Goal: Transaction & Acquisition: Purchase product/service

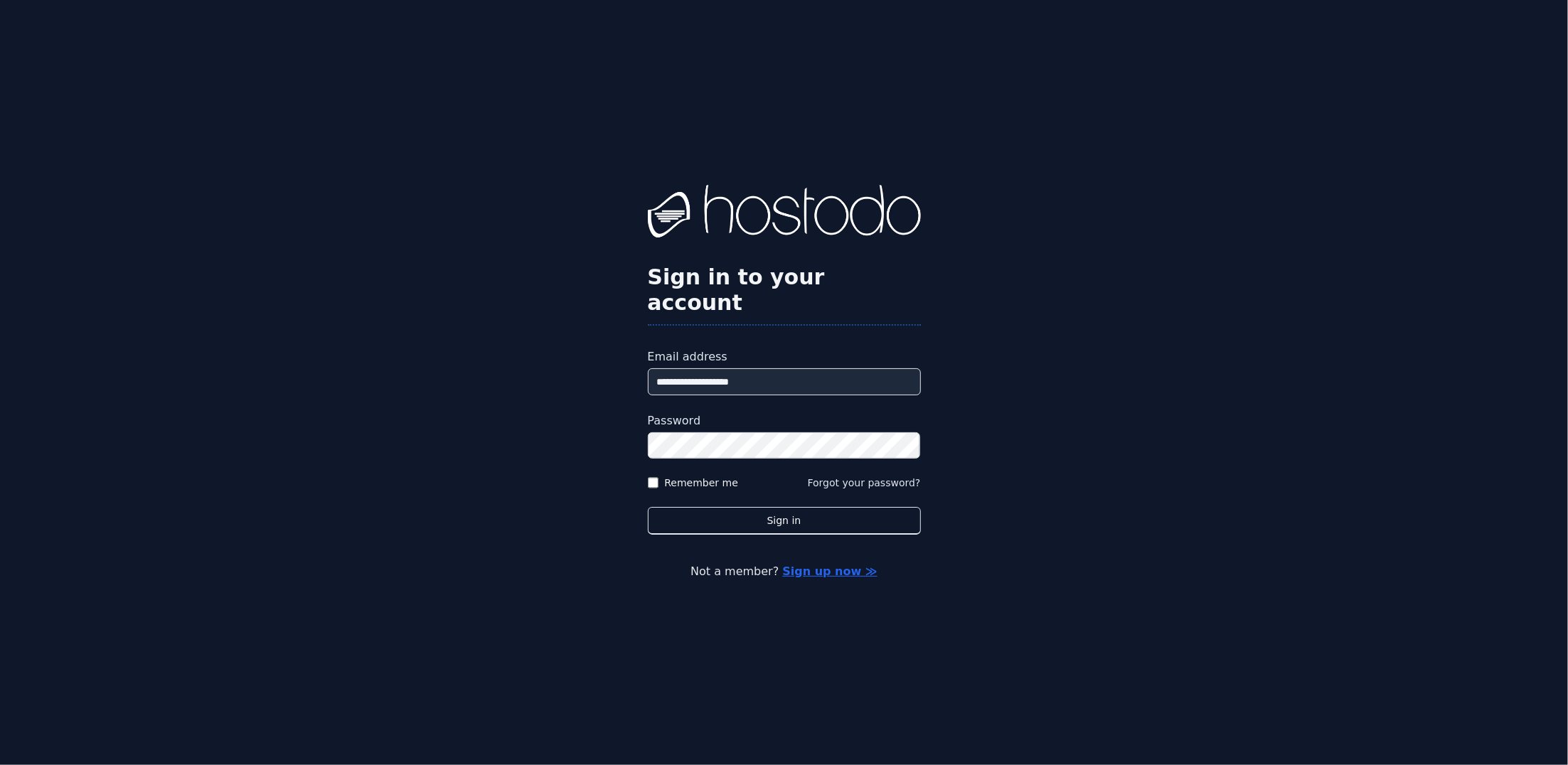
type input "**********"
click at [648, 507] on button "Sign in" at bounding box center [784, 521] width 273 height 28
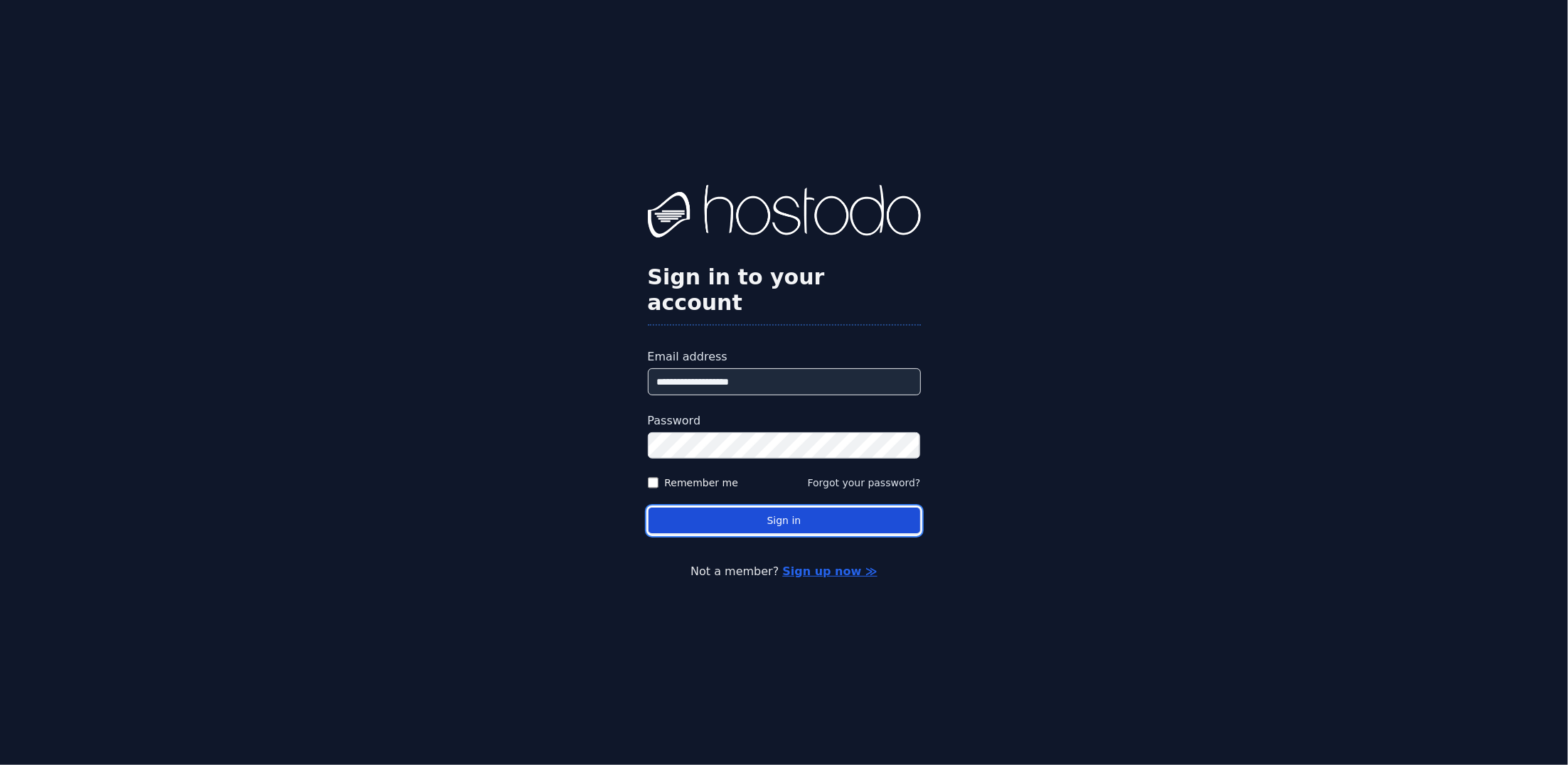
click at [738, 507] on button "Sign in" at bounding box center [784, 521] width 273 height 28
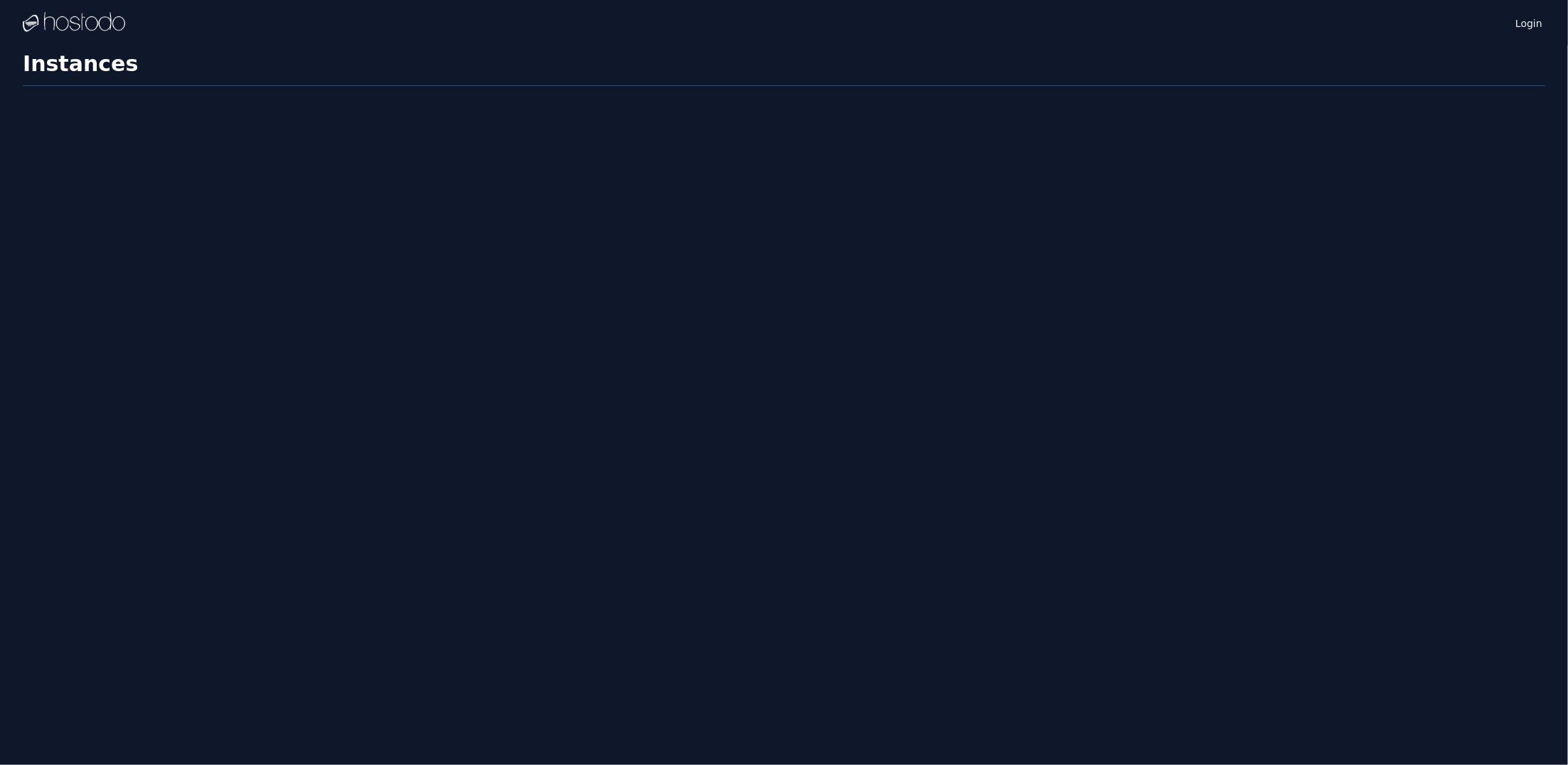
click at [40, 309] on div "Login Instances SSH Keys Billing Helpdesk Sign out Settings Instances" at bounding box center [784, 382] width 1568 height 765
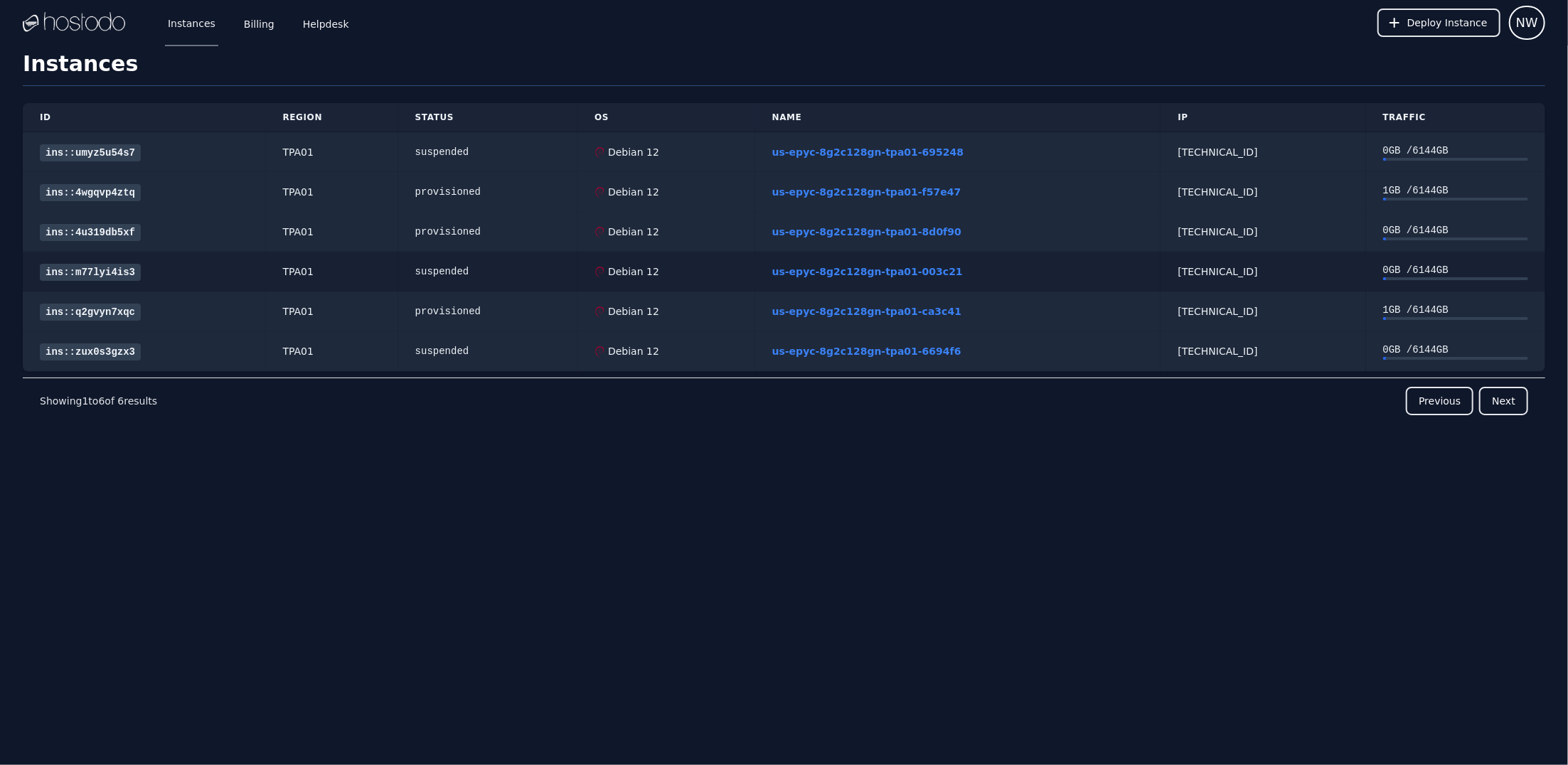
click at [458, 272] on div "suspended" at bounding box center [488, 272] width 145 height 14
drag, startPoint x: 462, startPoint y: 314, endPoint x: 498, endPoint y: 314, distance: 36.0
click at [499, 314] on div "provisioned" at bounding box center [488, 311] width 145 height 14
drag, startPoint x: 441, startPoint y: 150, endPoint x: 476, endPoint y: 151, distance: 35.0
click at [476, 151] on div "suspended" at bounding box center [488, 152] width 145 height 14
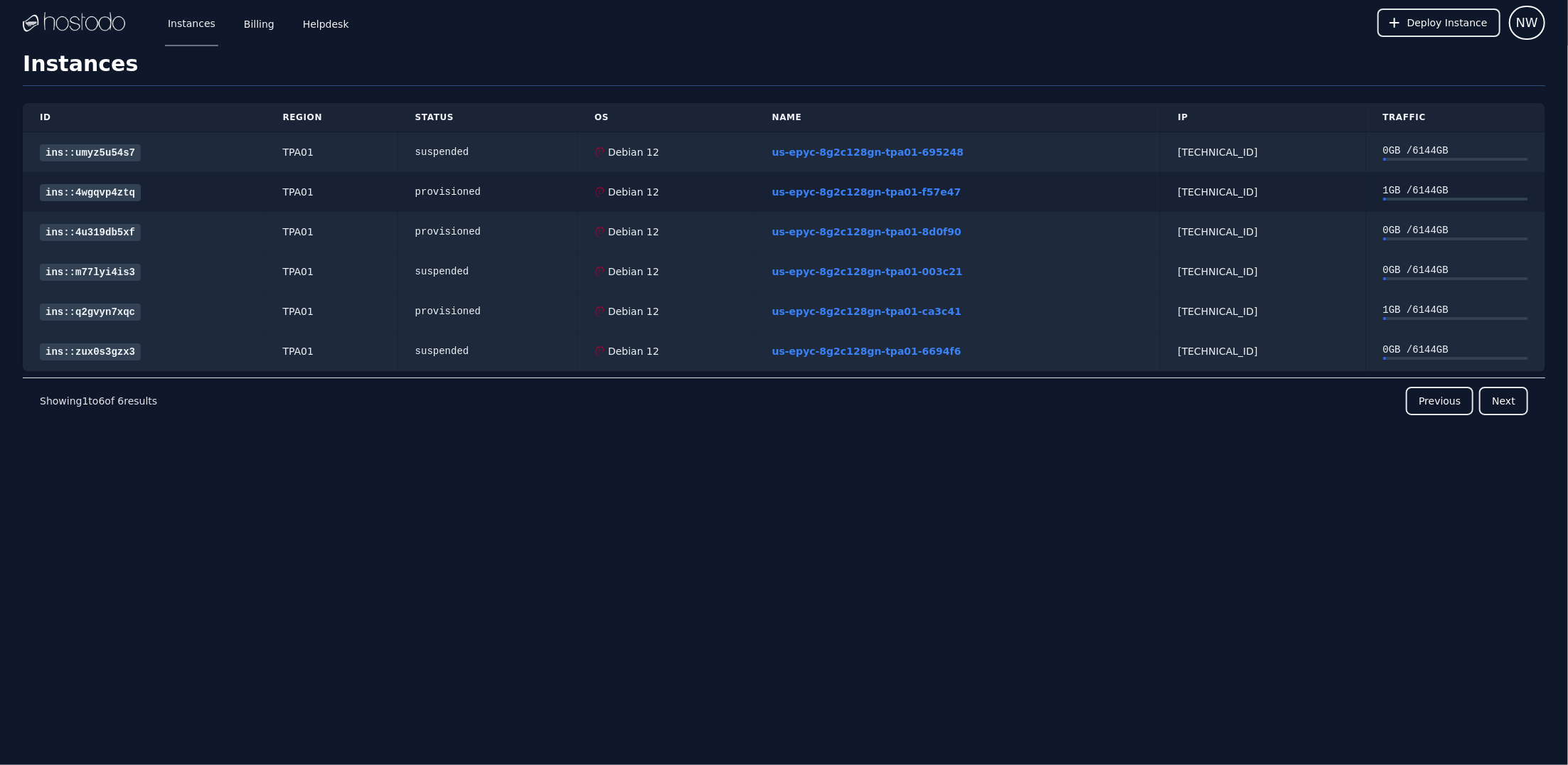
click at [455, 190] on div "provisioned" at bounding box center [488, 192] width 145 height 14
drag, startPoint x: 1259, startPoint y: 193, endPoint x: 1293, endPoint y: 210, distance: 38.0
click at [1293, 203] on td "66.187.6.203" at bounding box center [1263, 192] width 205 height 40
drag, startPoint x: 1214, startPoint y: 269, endPoint x: 1319, endPoint y: 308, distance: 112.0
click at [1316, 271] on div "66.187.6.187" at bounding box center [1262, 272] width 170 height 14
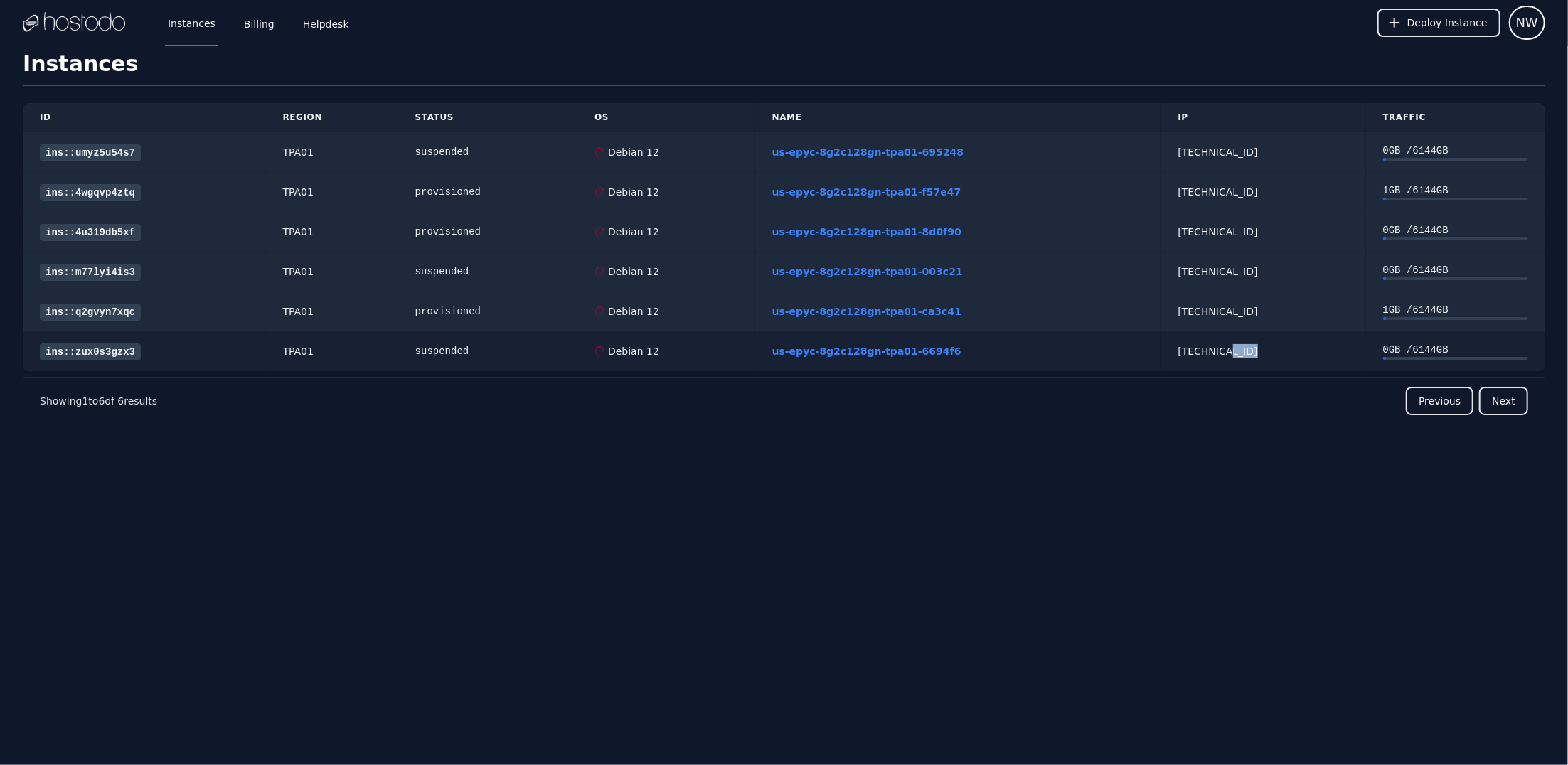
drag, startPoint x: 1220, startPoint y: 345, endPoint x: 1308, endPoint y: 350, distance: 88.1
click at [1309, 348] on div "158.51.125.227" at bounding box center [1262, 351] width 170 height 14
drag, startPoint x: 1211, startPoint y: 189, endPoint x: 1240, endPoint y: 191, distance: 29.1
click at [1240, 191] on div "66.187.6.203" at bounding box center [1262, 192] width 170 height 14
click at [1207, 197] on div "66.187.6.203" at bounding box center [1262, 192] width 170 height 14
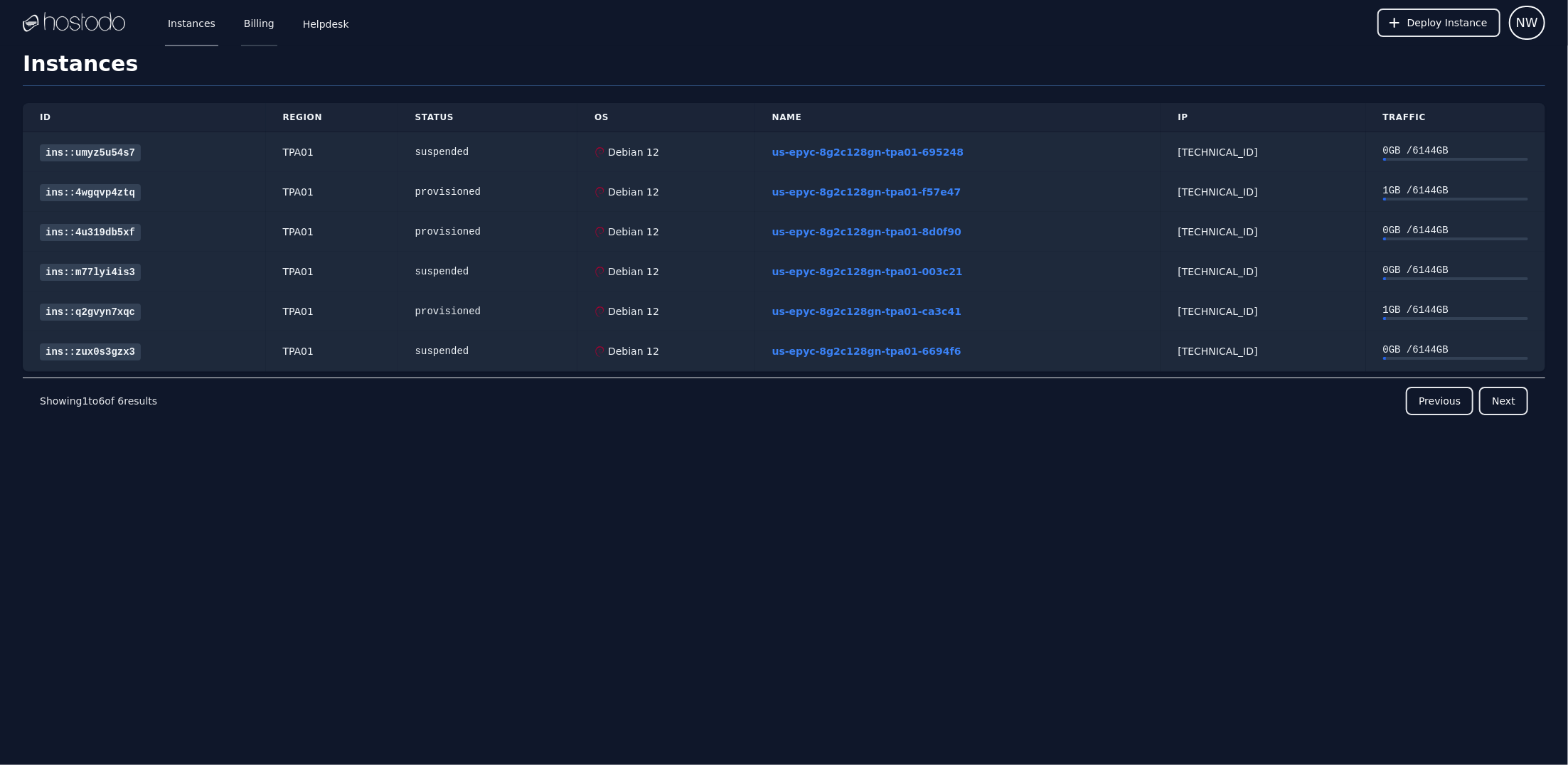
click at [272, 24] on link "Billing" at bounding box center [259, 22] width 37 height 47
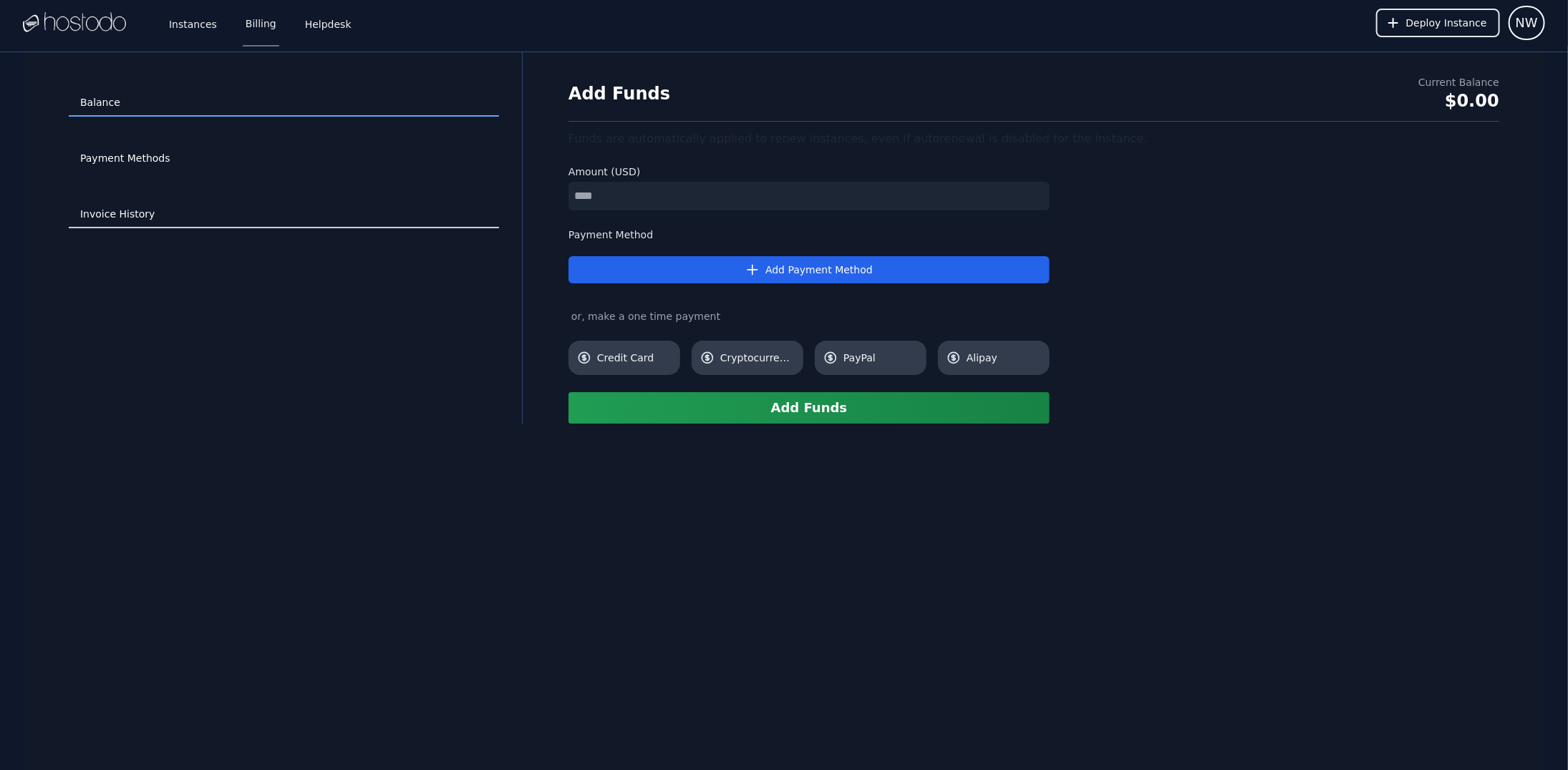
click at [135, 208] on link "Invoice History" at bounding box center [284, 214] width 430 height 27
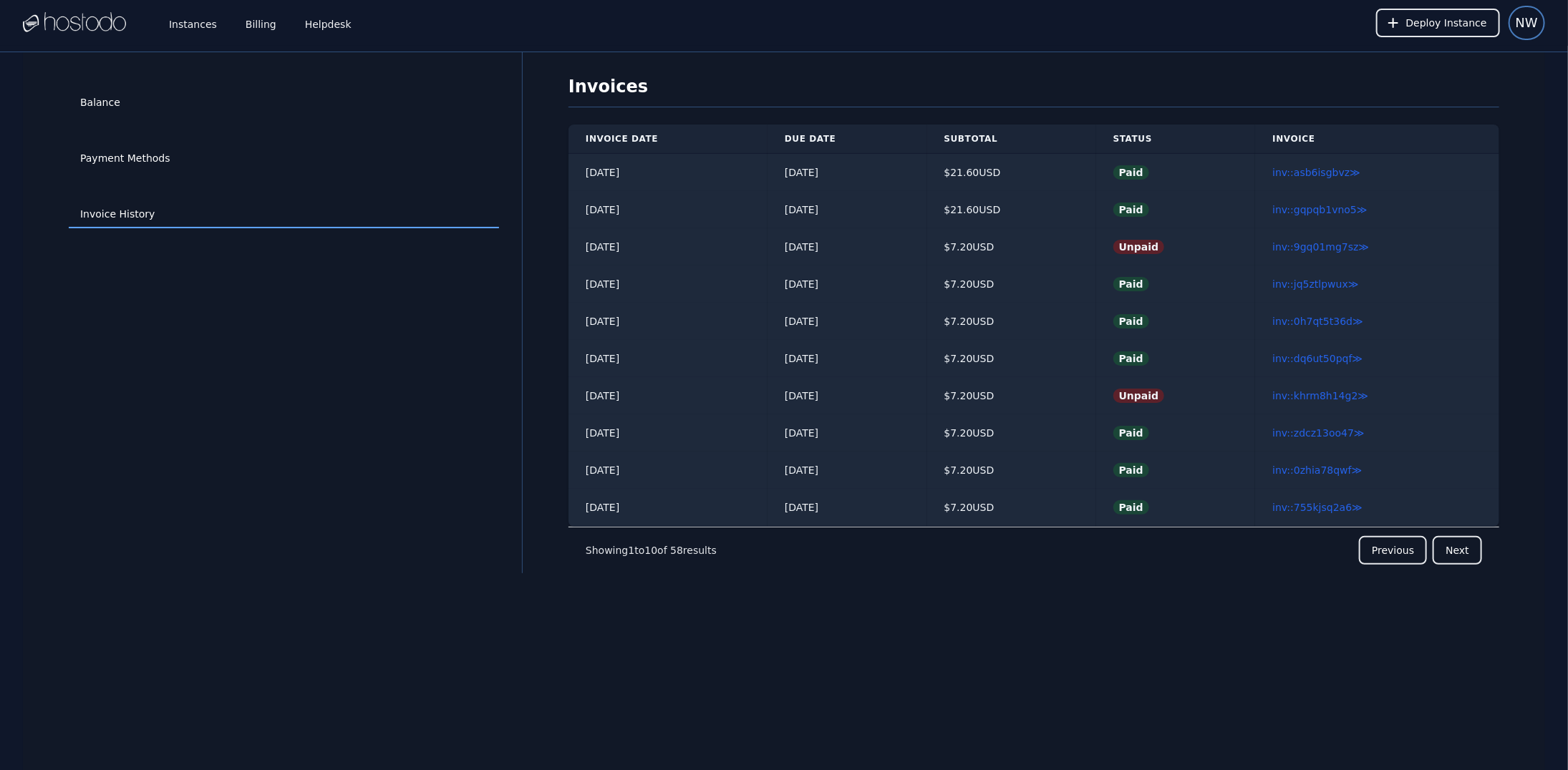
click at [1523, 28] on span "NW" at bounding box center [1527, 22] width 22 height 20
click at [1433, 89] on button "Sign out" at bounding box center [1476, 87] width 137 height 26
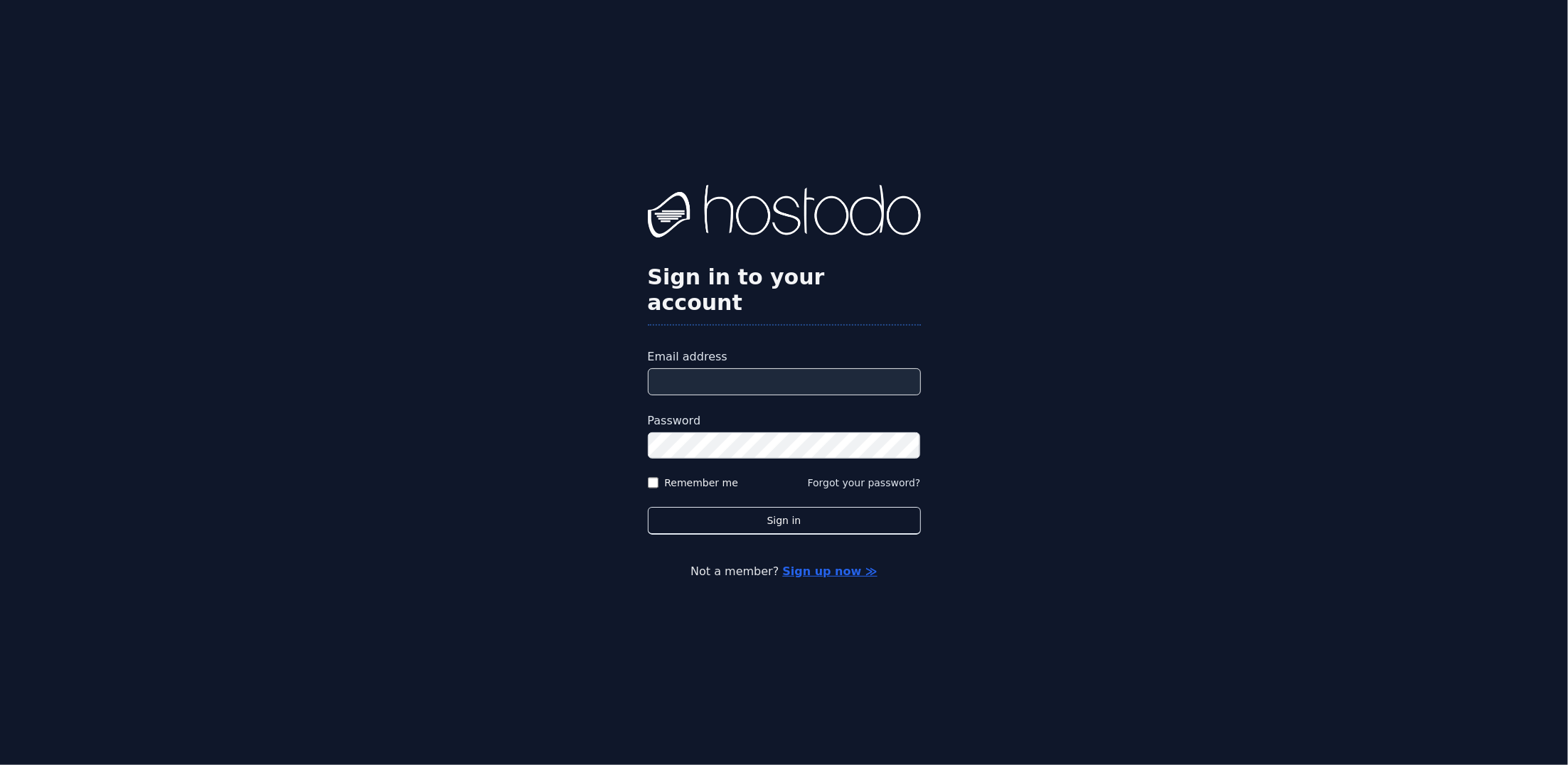
click at [768, 368] on input "Email address" at bounding box center [784, 382] width 273 height 27
paste input "**********"
type input "**********"
click at [648, 507] on button "Sign in" at bounding box center [784, 521] width 273 height 28
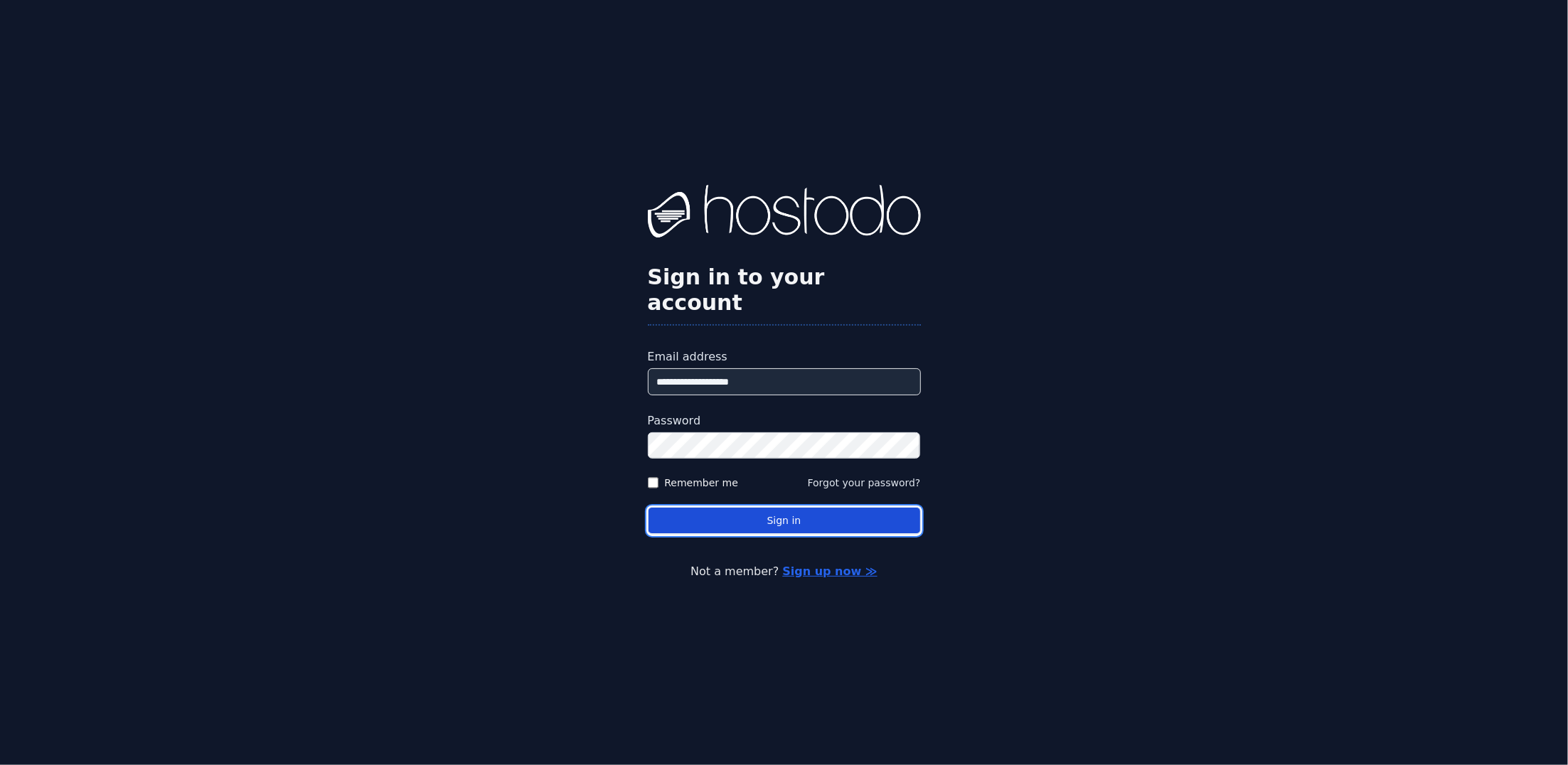
click at [775, 510] on button "Sign in" at bounding box center [784, 521] width 273 height 28
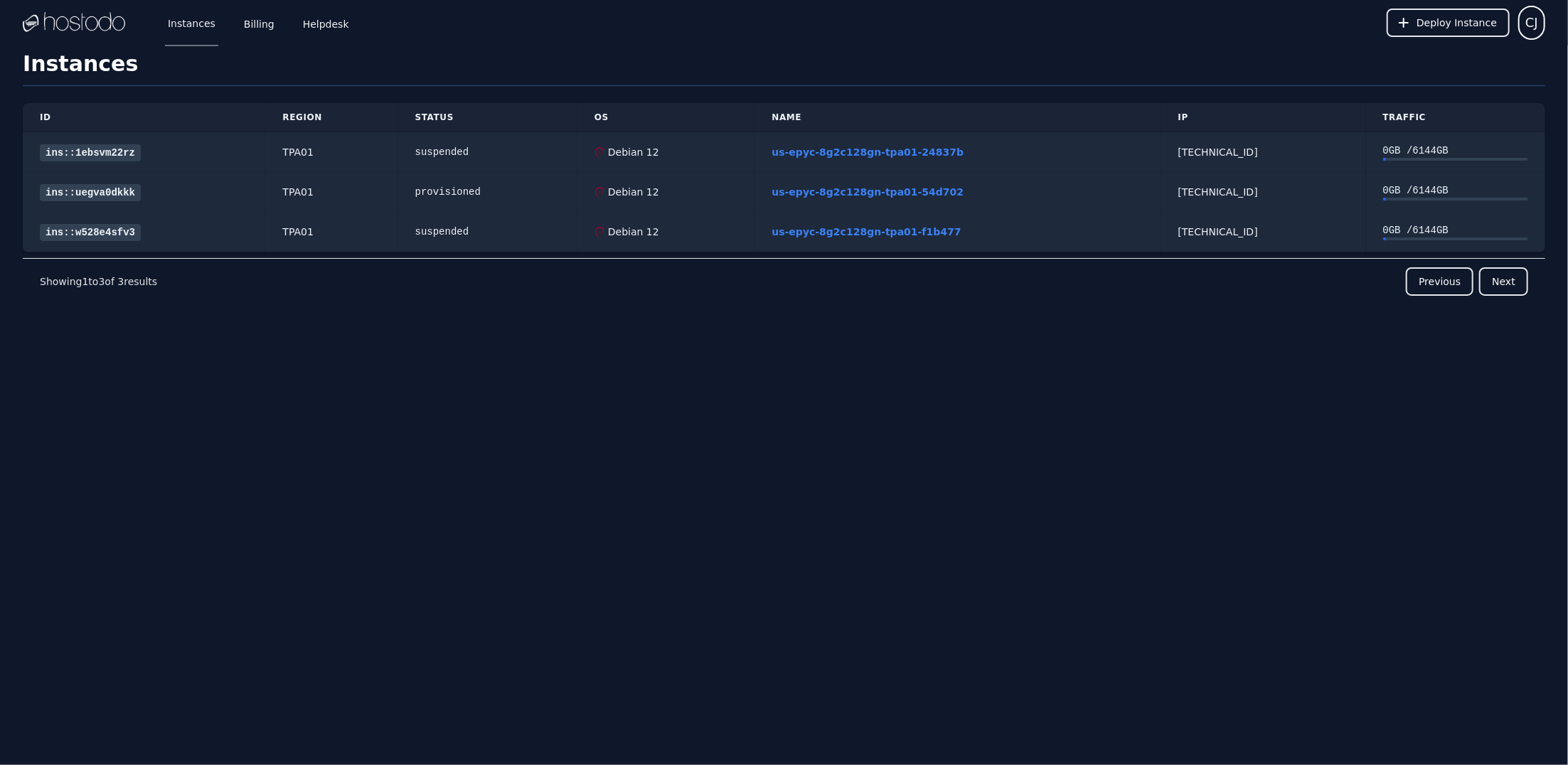
click at [178, 545] on div "Instances Billing Helpdesk Deploy Instance CJ Instances SSH Keys Billing Helpde…" at bounding box center [784, 382] width 1568 height 765
drag, startPoint x: 1540, startPoint y: 20, endPoint x: 1545, endPoint y: 37, distance: 17.7
click at [1539, 20] on button "CJ" at bounding box center [1531, 22] width 27 height 34
click at [1479, 86] on button "Sign out" at bounding box center [1476, 86] width 136 height 26
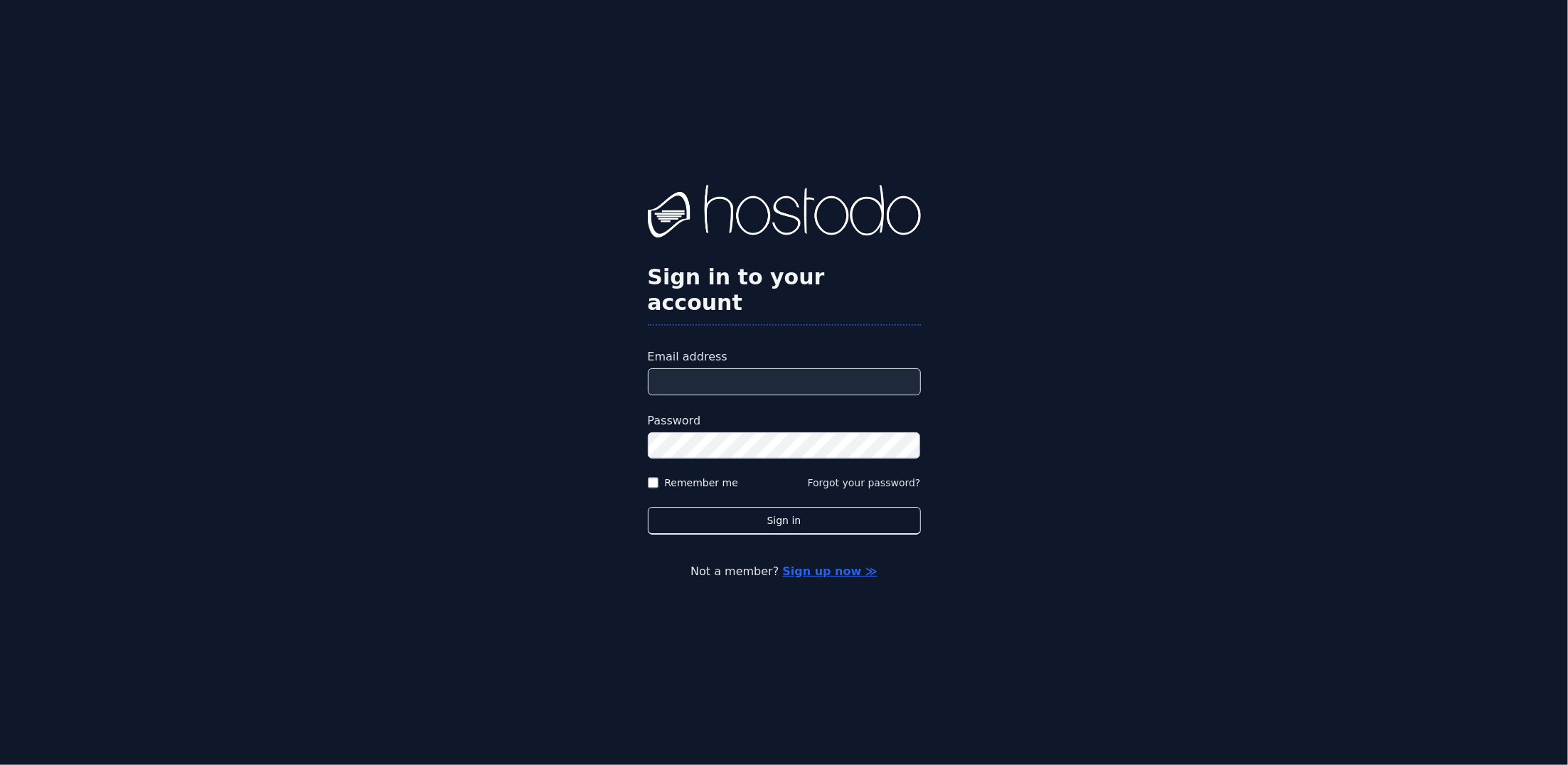
click at [868, 369] on input "Email address" at bounding box center [784, 382] width 273 height 27
paste input "**********"
type input "**********"
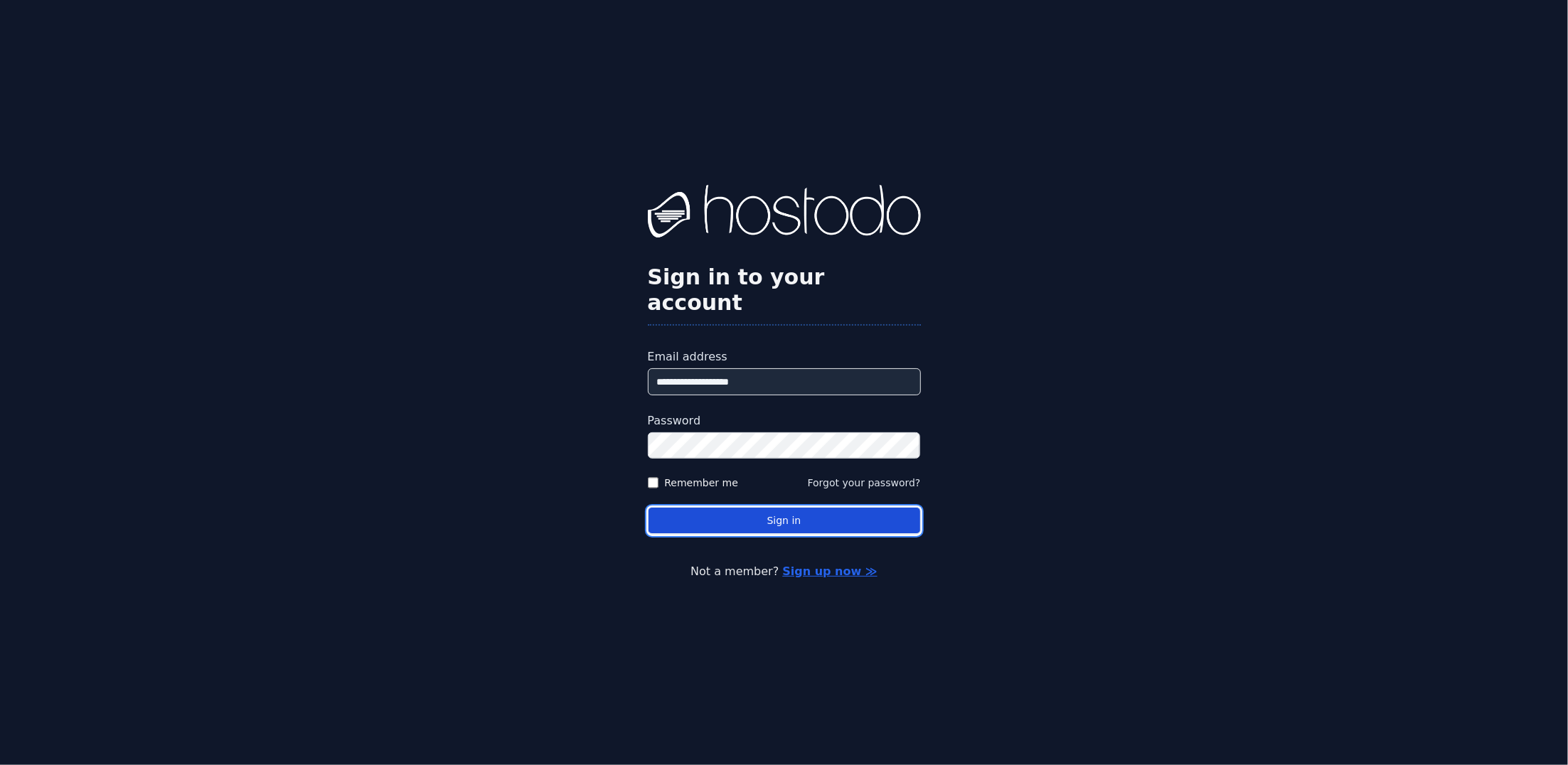
click at [710, 510] on button "Sign in" at bounding box center [784, 521] width 273 height 28
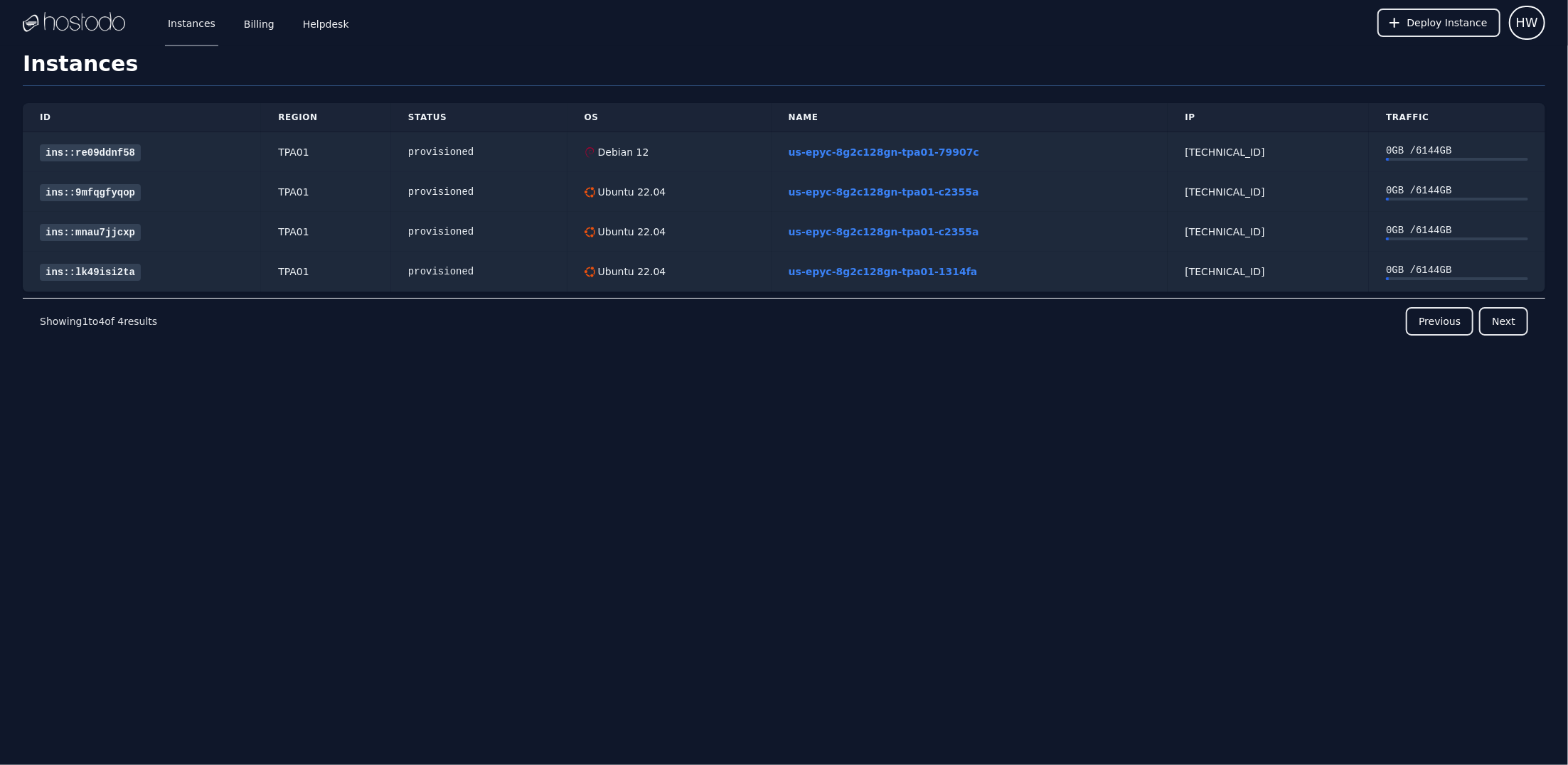
click at [30, 463] on div "Instances Billing Helpdesk Deploy Instance HW Instances SSH Keys Billing Helpde…" at bounding box center [784, 382] width 1568 height 765
click at [244, 30] on link "Billing" at bounding box center [259, 22] width 37 height 47
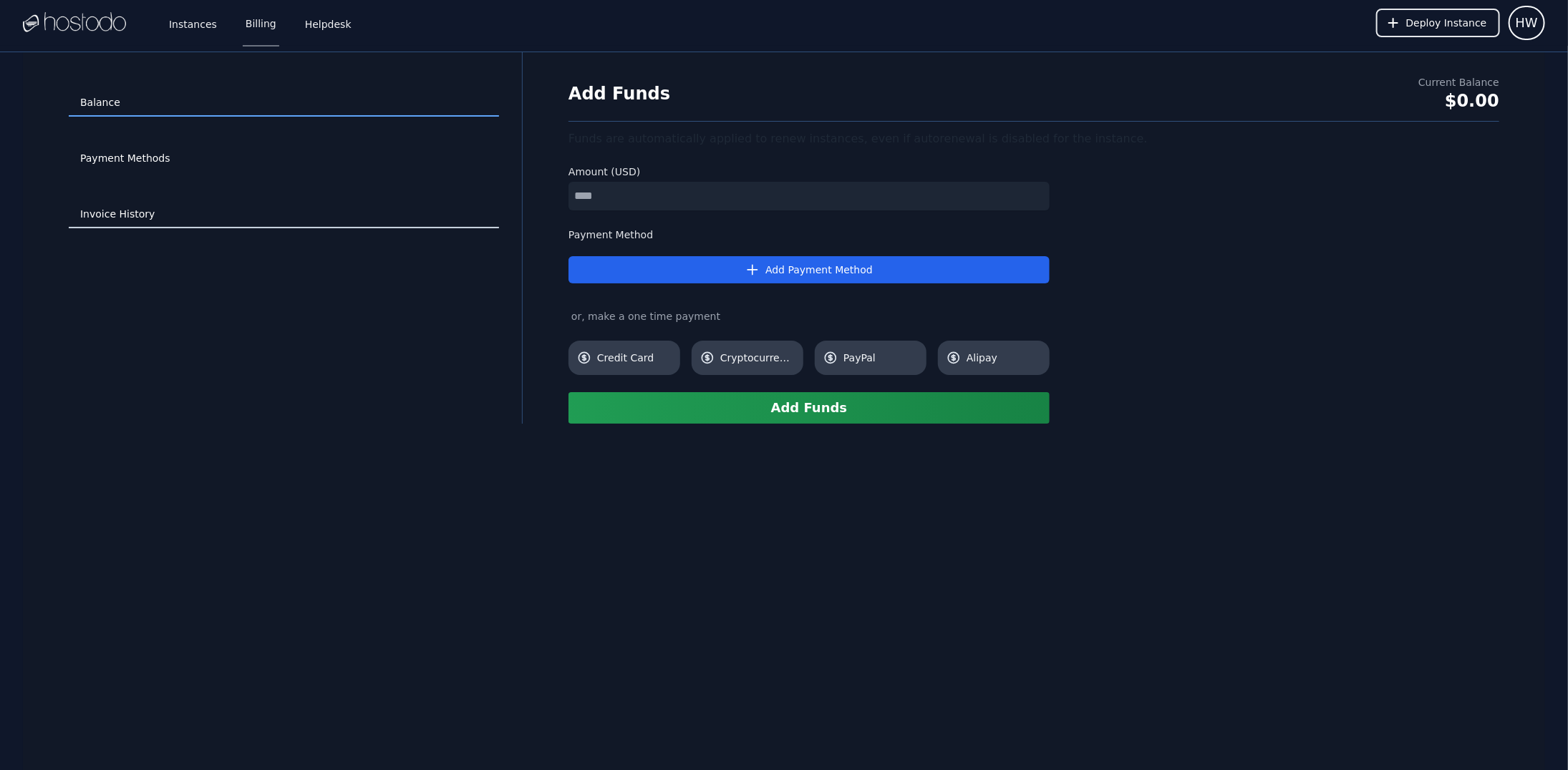
click at [116, 208] on link "Invoice History" at bounding box center [284, 214] width 430 height 27
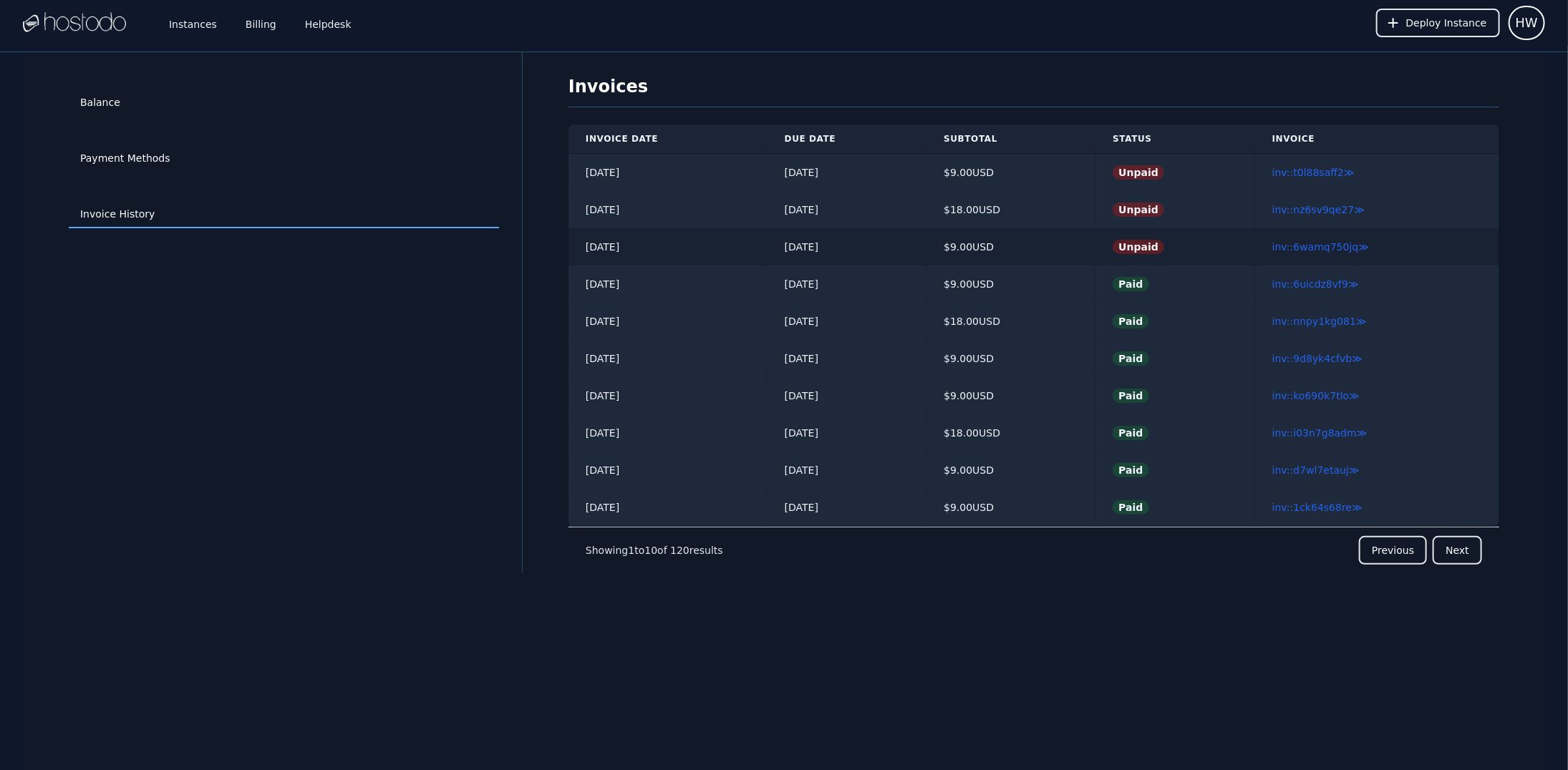
drag, startPoint x: 805, startPoint y: 248, endPoint x: 835, endPoint y: 244, distance: 30.3
click at [835, 244] on td "09/19/2025" at bounding box center [846, 246] width 159 height 37
click at [1340, 245] on link "inv::6wamq750jq ≫" at bounding box center [1320, 247] width 97 height 12
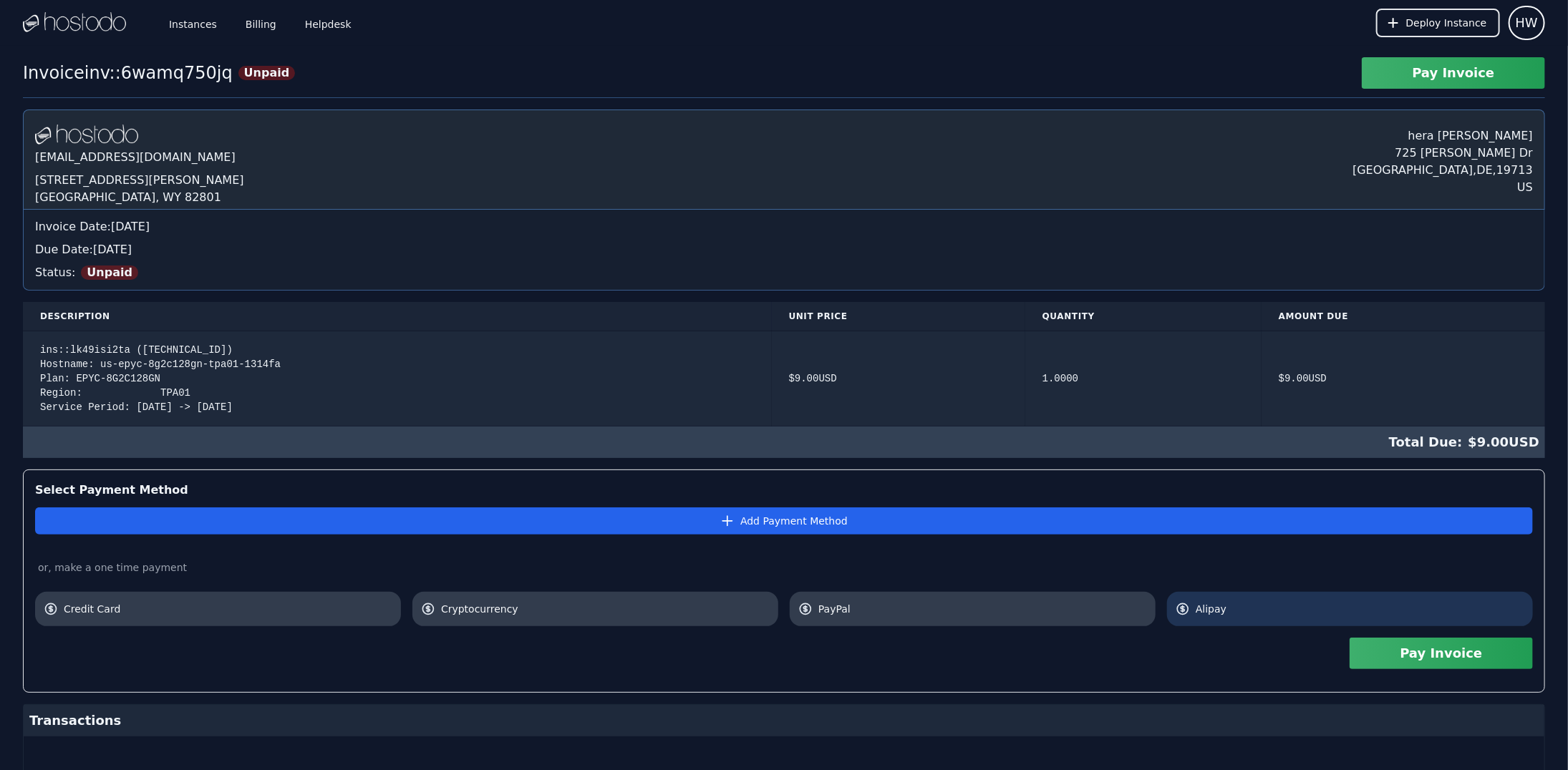
click at [1272, 605] on span "Alipay" at bounding box center [1360, 609] width 328 height 14
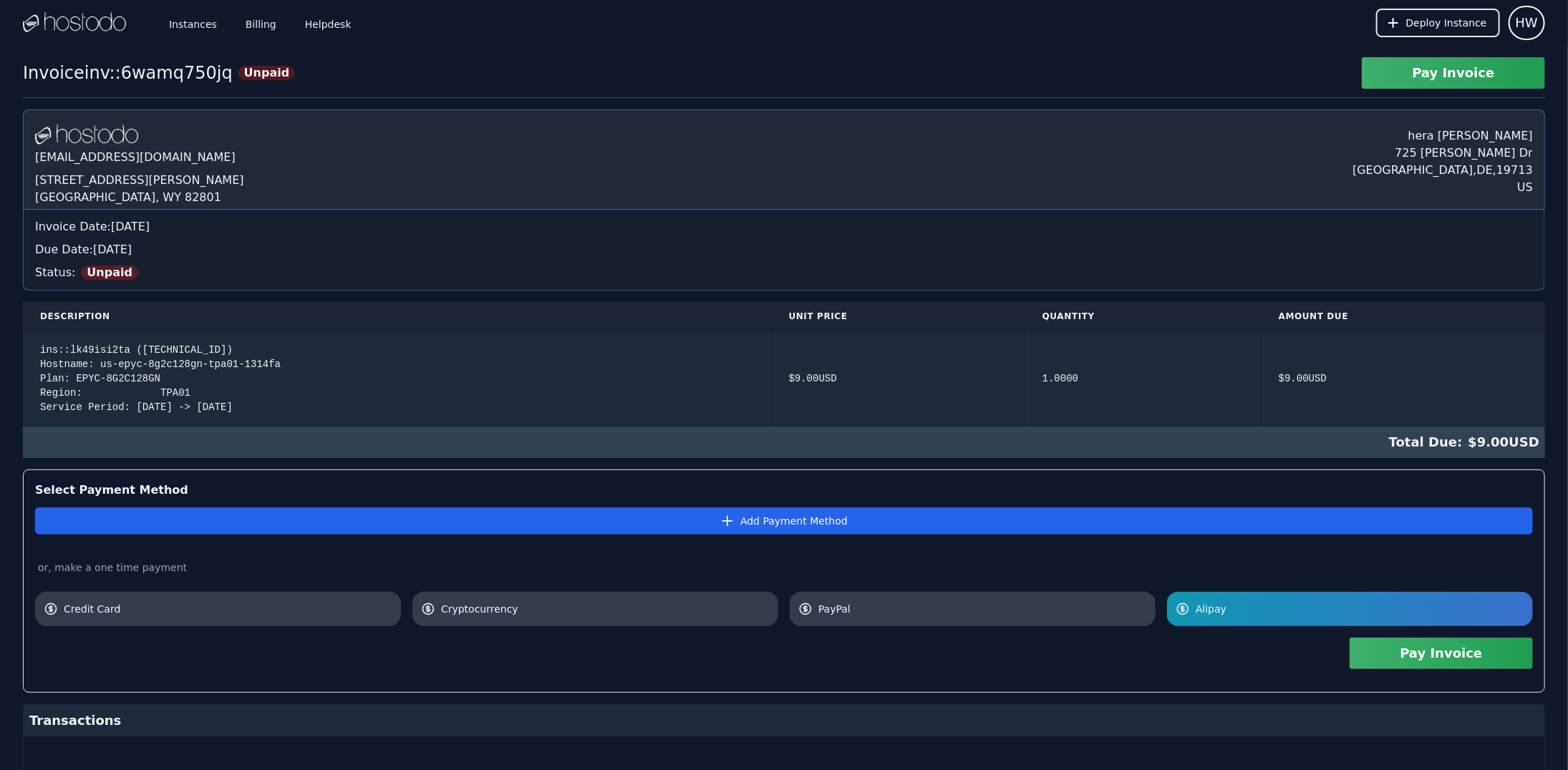
click at [1415, 648] on button "Pay Invoice" at bounding box center [1441, 653] width 183 height 31
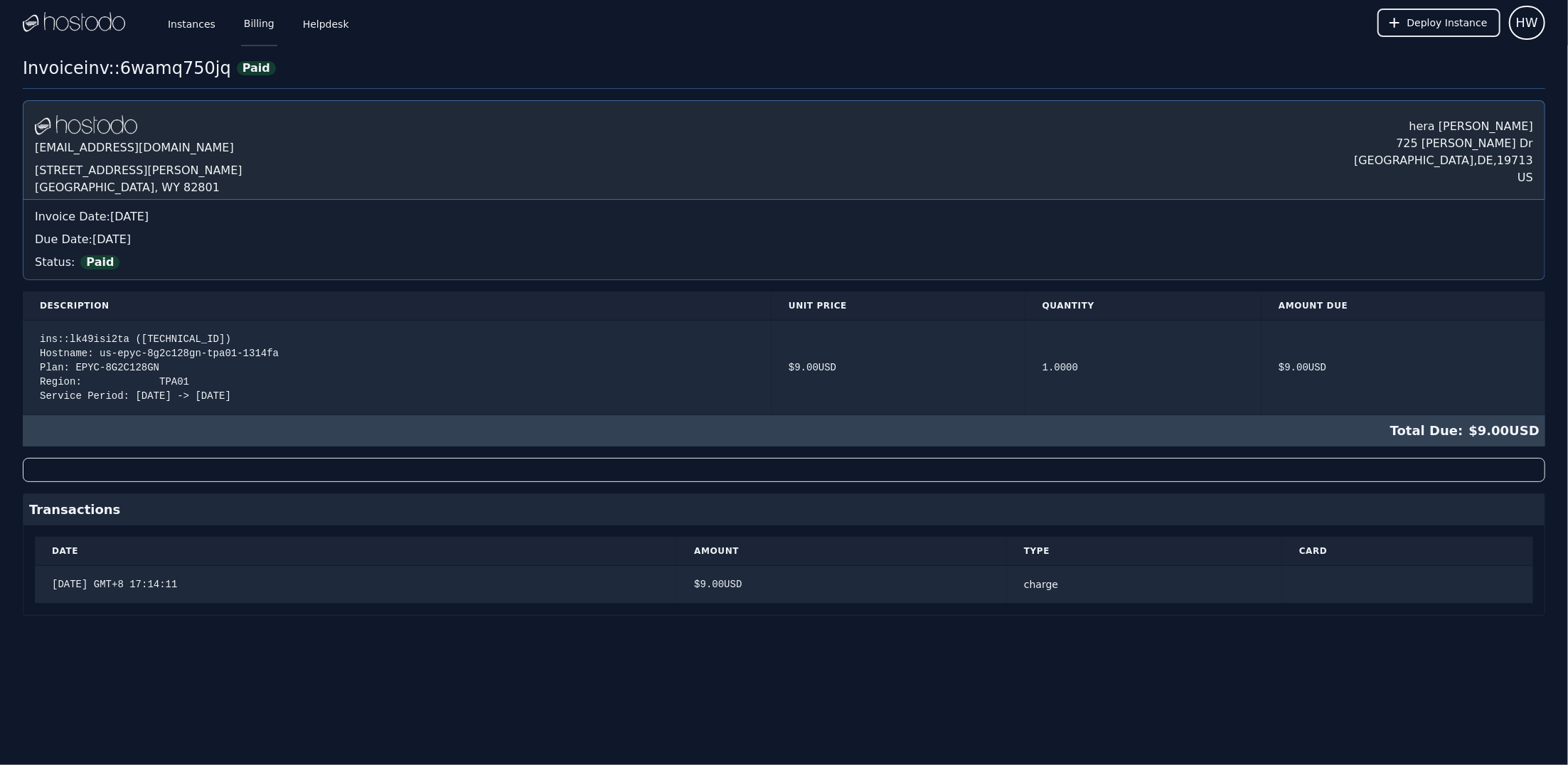
click at [248, 22] on link "Billing" at bounding box center [259, 22] width 37 height 47
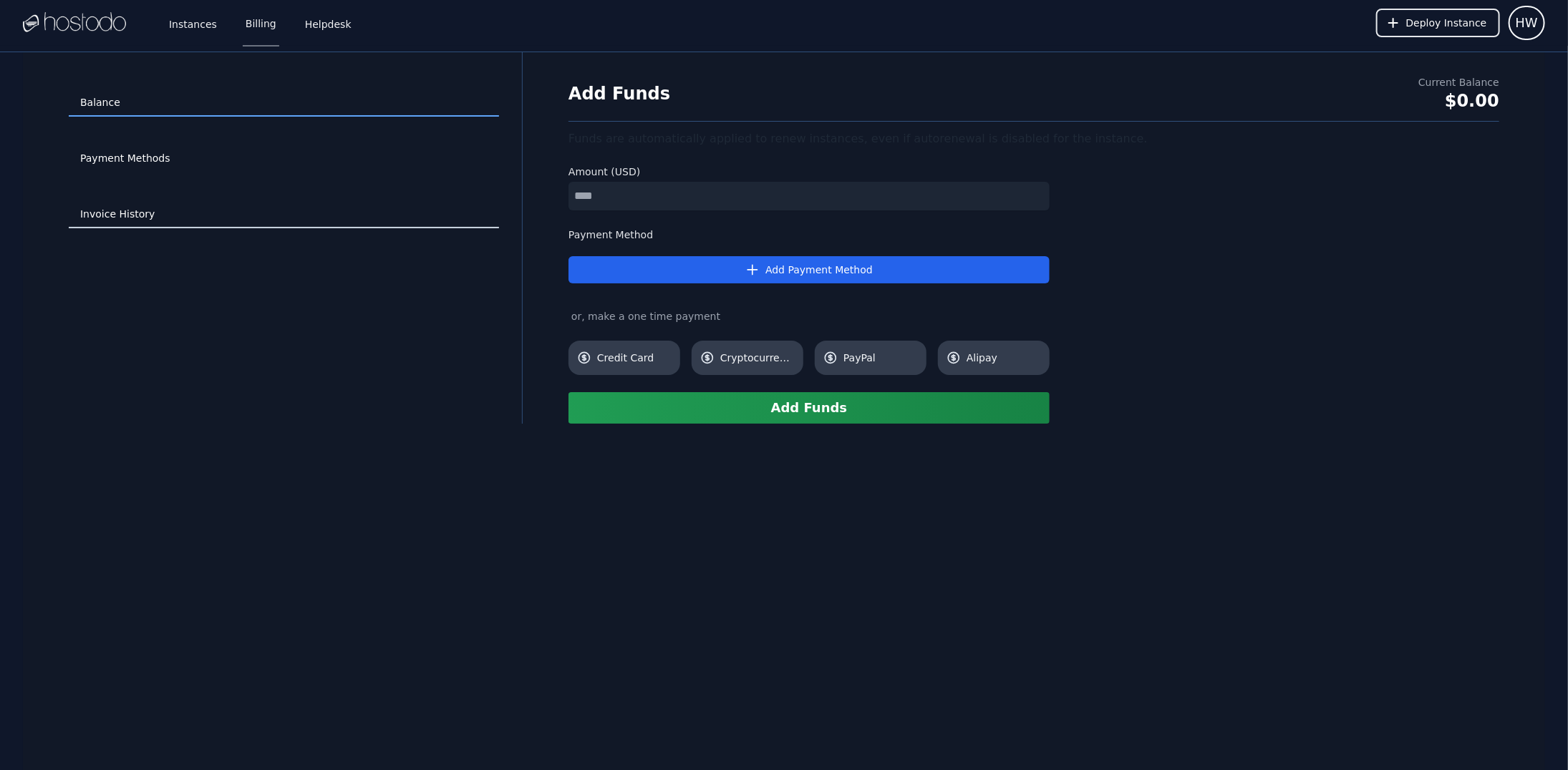
click at [117, 223] on link "Invoice History" at bounding box center [284, 214] width 430 height 27
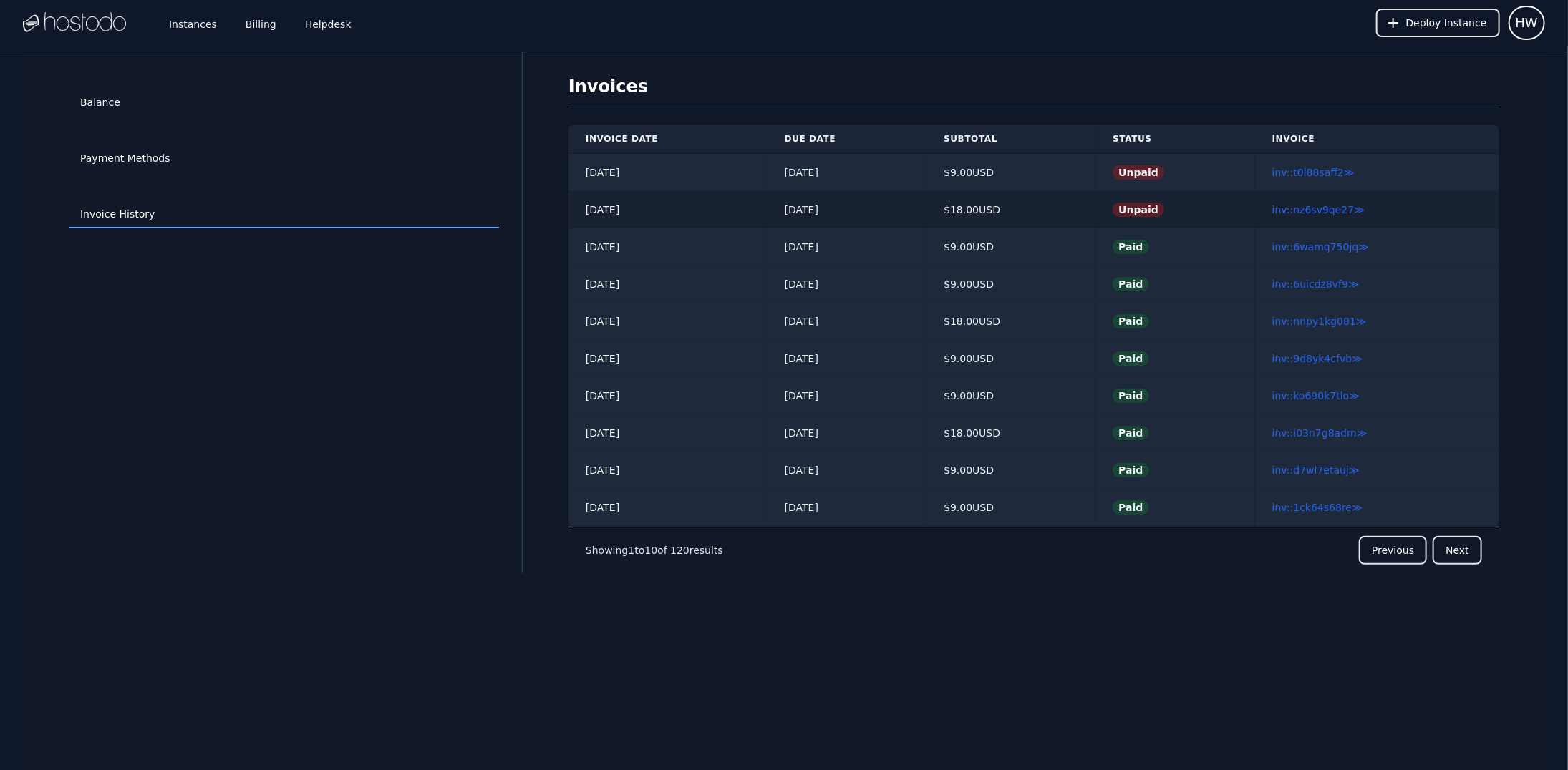
drag, startPoint x: 776, startPoint y: 207, endPoint x: 834, endPoint y: 211, distance: 58.1
click at [837, 212] on td "[DATE]" at bounding box center [846, 209] width 159 height 37
drag, startPoint x: 763, startPoint y: 169, endPoint x: 834, endPoint y: 168, distance: 71.0
click at [834, 168] on td "[DATE]" at bounding box center [846, 172] width 159 height 38
